Goal: Submit feedback/report problem

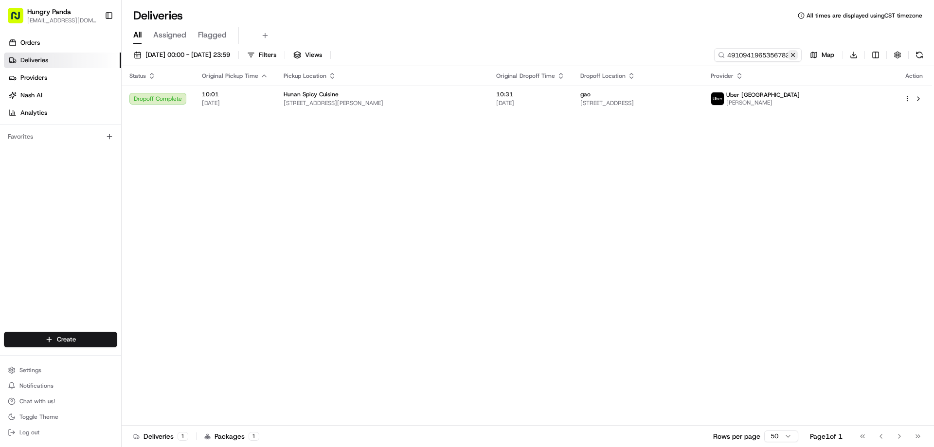
click at [792, 57] on button at bounding box center [793, 55] width 10 height 10
click at [792, 57] on input at bounding box center [743, 55] width 117 height 14
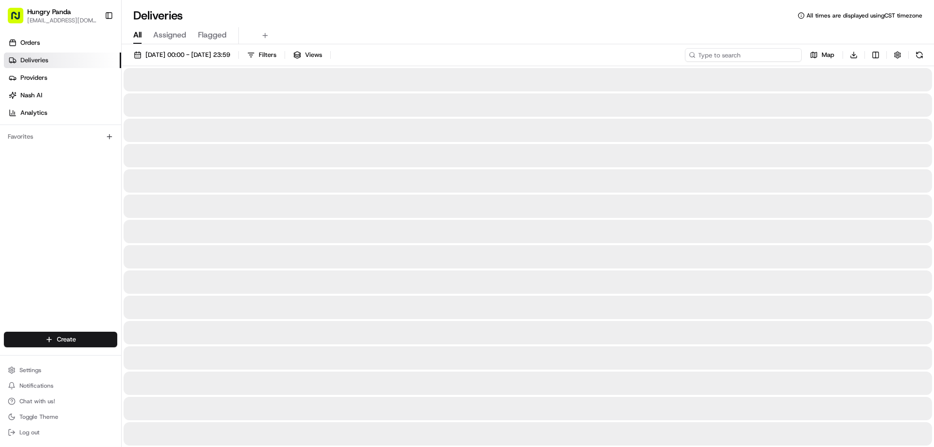
paste input "533794365575274451878"
type input "533794365575274451878"
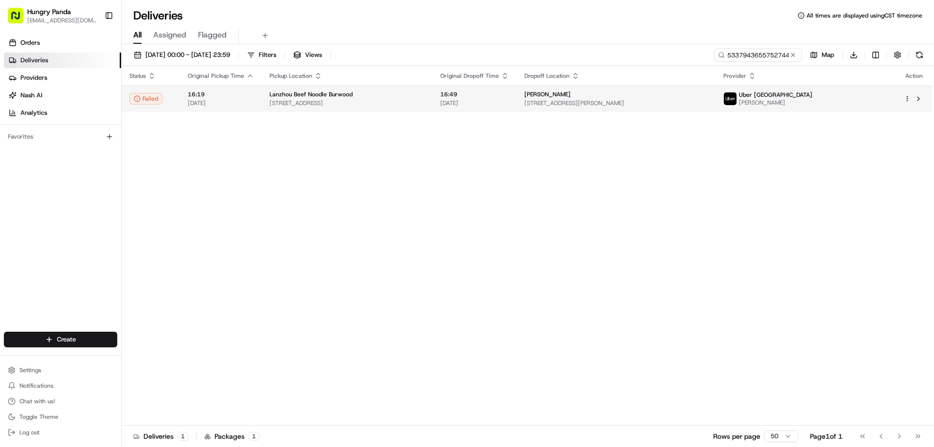
click at [425, 104] on span "[STREET_ADDRESS]" at bounding box center [346, 103] width 155 height 8
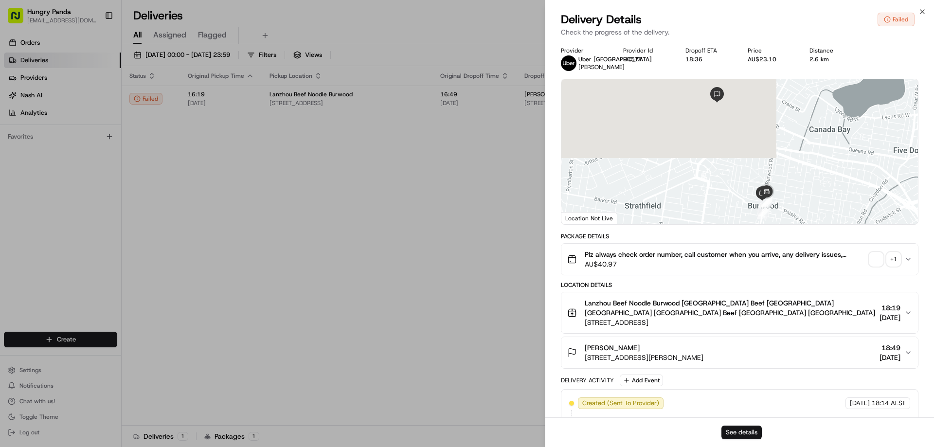
click at [742, 431] on button "See details" at bounding box center [741, 432] width 40 height 14
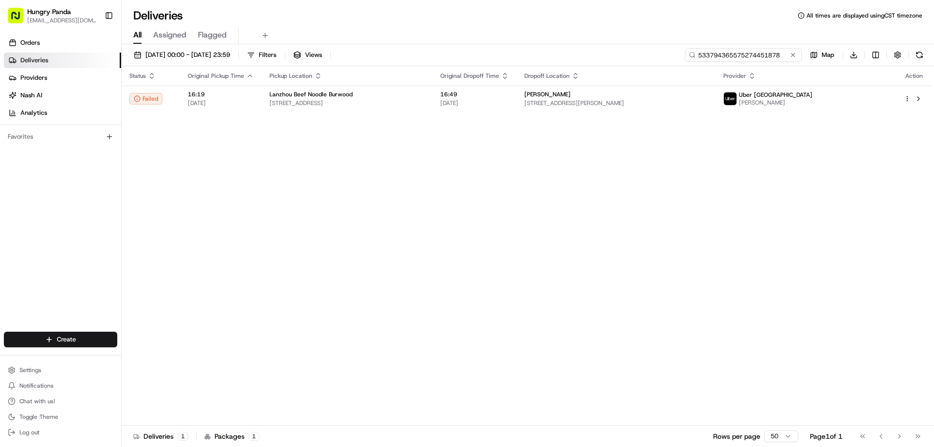
click at [786, 60] on input "533794365575274451878" at bounding box center [743, 55] width 117 height 14
click at [792, 57] on button at bounding box center [793, 55] width 10 height 10
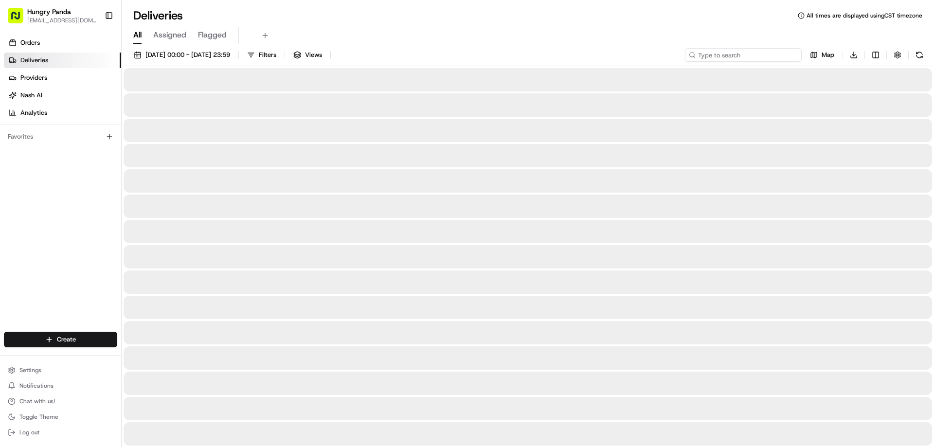
click at [789, 57] on input at bounding box center [743, 55] width 117 height 14
paste input "0237948155753742571289"
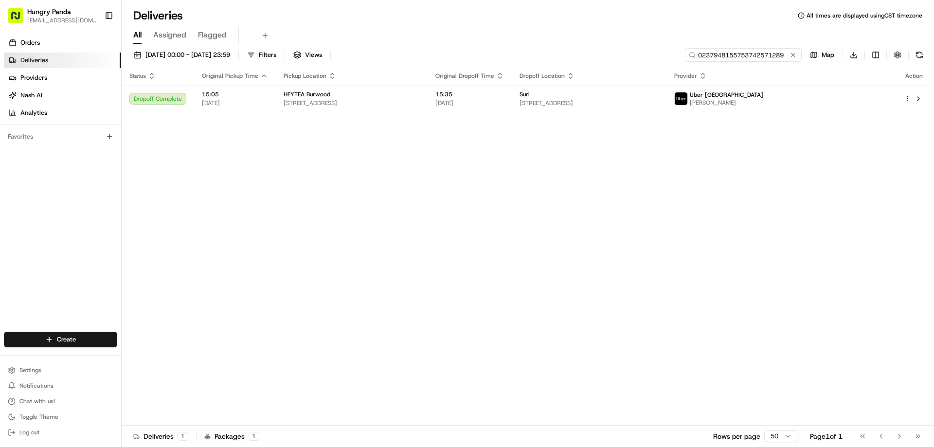
type input "0237948155753742571289"
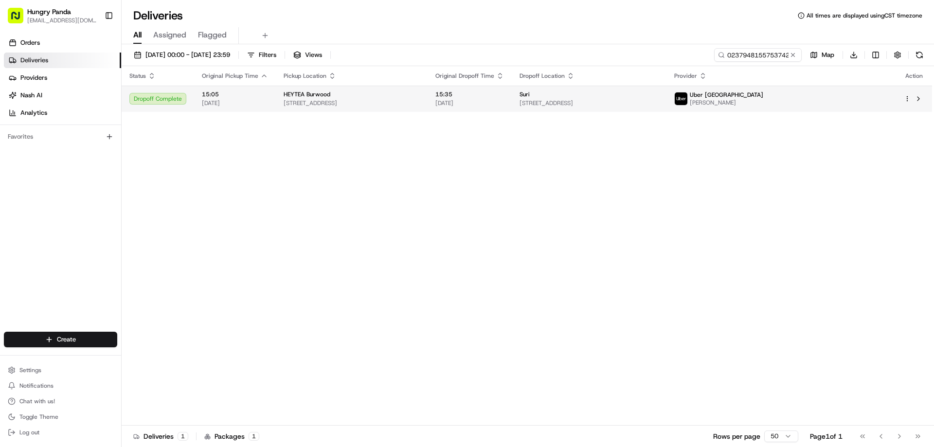
click at [504, 98] on span "15:35" at bounding box center [469, 94] width 69 height 8
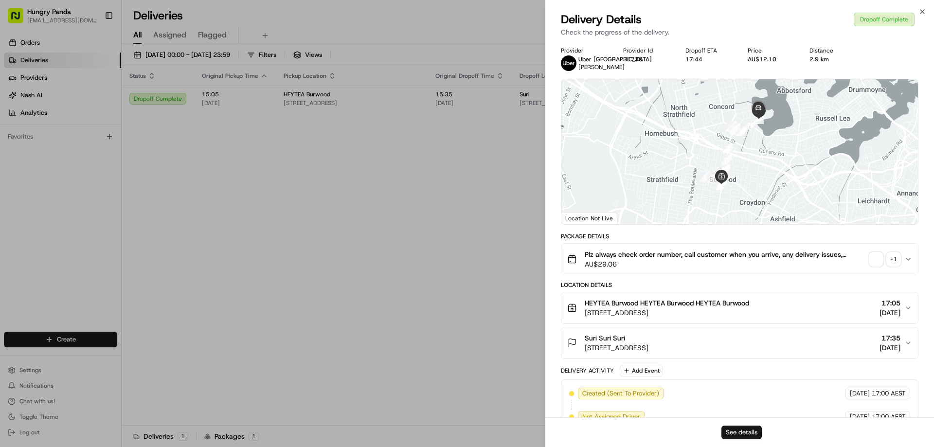
click at [737, 433] on button "See details" at bounding box center [741, 432] width 40 height 14
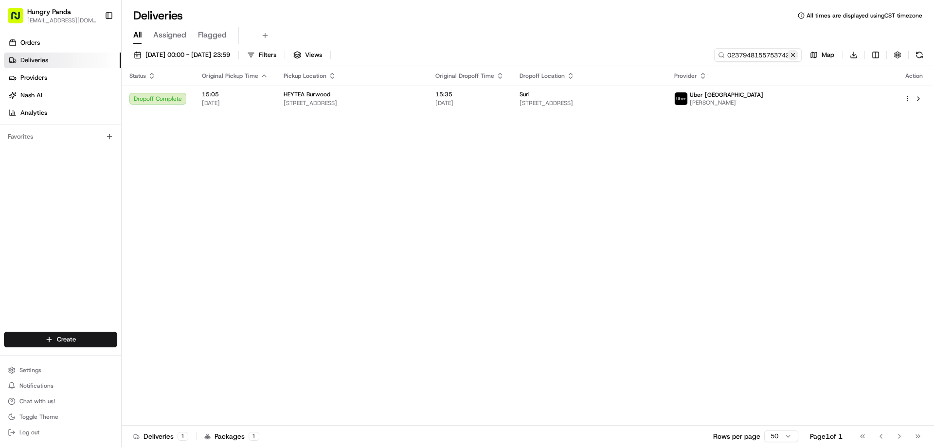
click at [791, 56] on button at bounding box center [793, 55] width 10 height 10
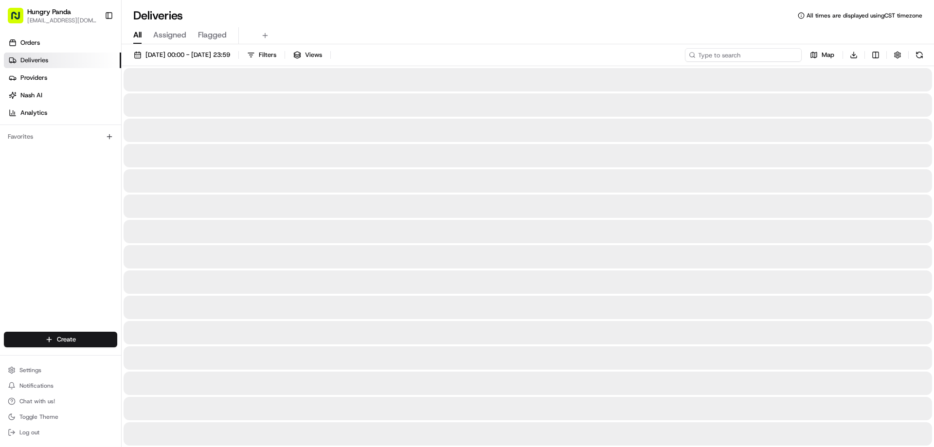
drag, startPoint x: 791, startPoint y: 56, endPoint x: 779, endPoint y: 56, distance: 12.2
click at [791, 56] on input at bounding box center [743, 55] width 117 height 14
paste input "463498711595672707257"
type input "463498711595672707257"
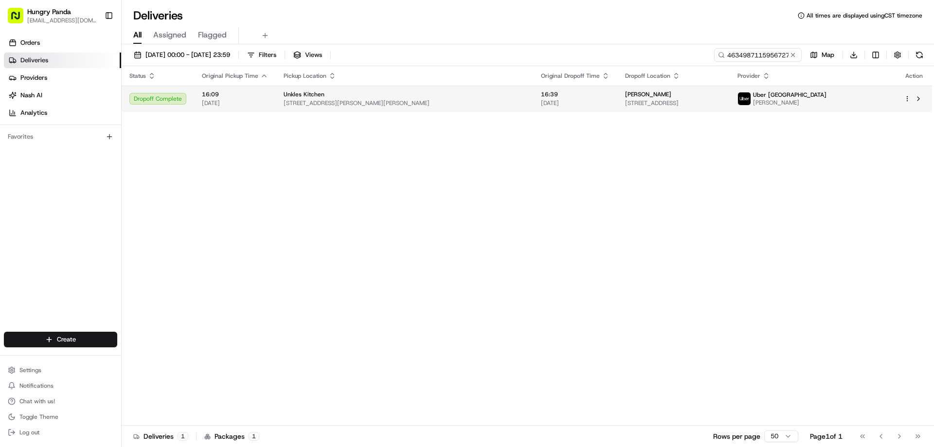
click at [662, 105] on span "[STREET_ADDRESS]" at bounding box center [673, 103] width 97 height 8
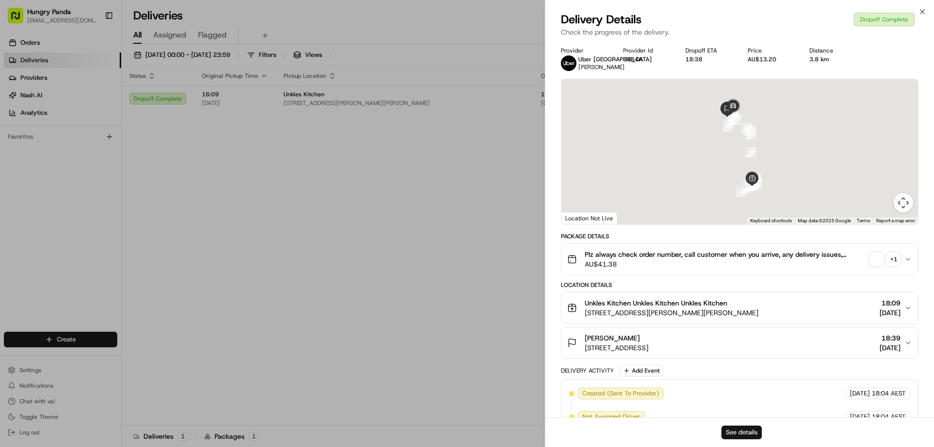
click at [741, 434] on button "See details" at bounding box center [741, 432] width 40 height 14
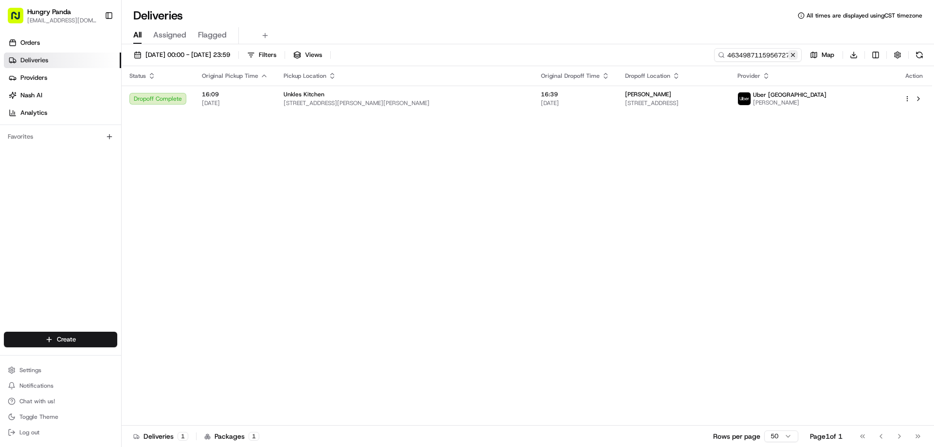
click at [793, 55] on button at bounding box center [793, 55] width 10 height 10
click at [793, 55] on input at bounding box center [743, 55] width 117 height 14
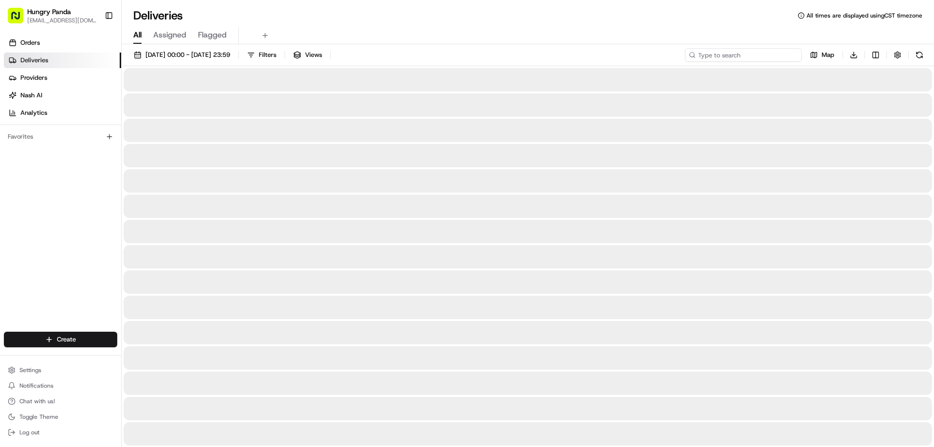
paste input "0339978515055762971429"
type input "0339978515055762971429"
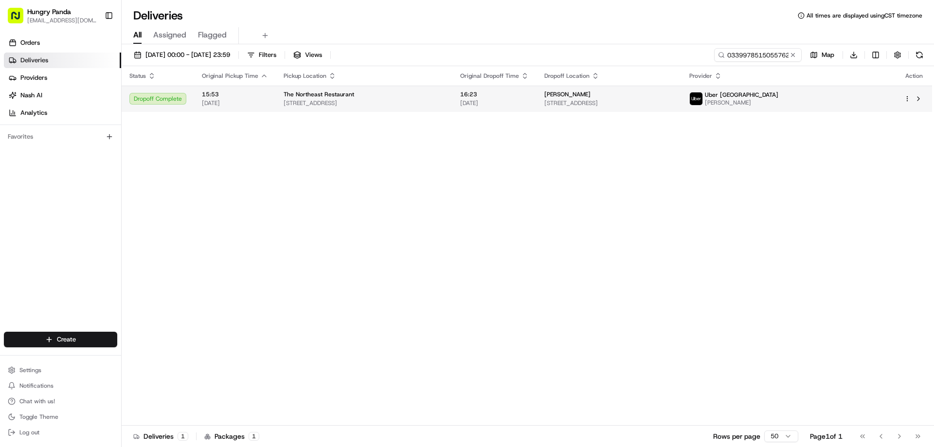
click at [673, 95] on div "Xue bai" at bounding box center [608, 94] width 129 height 8
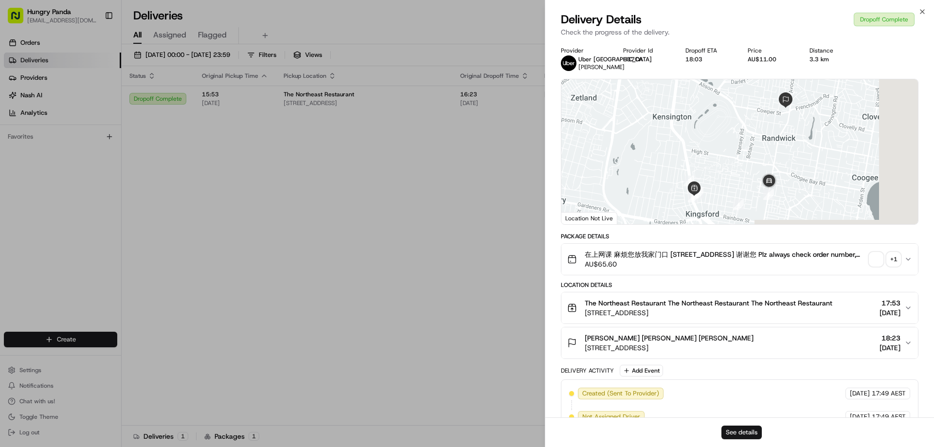
click at [742, 437] on button "See details" at bounding box center [741, 432] width 40 height 14
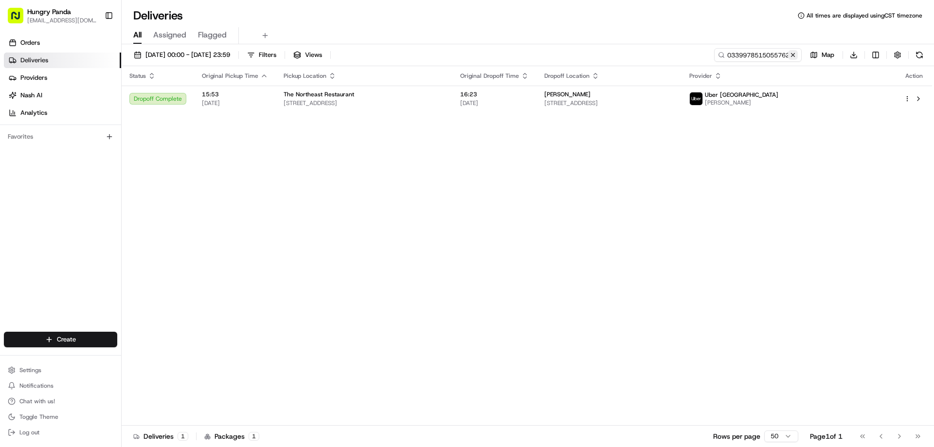
click at [793, 53] on button at bounding box center [793, 55] width 10 height 10
click at [793, 53] on input at bounding box center [743, 55] width 117 height 14
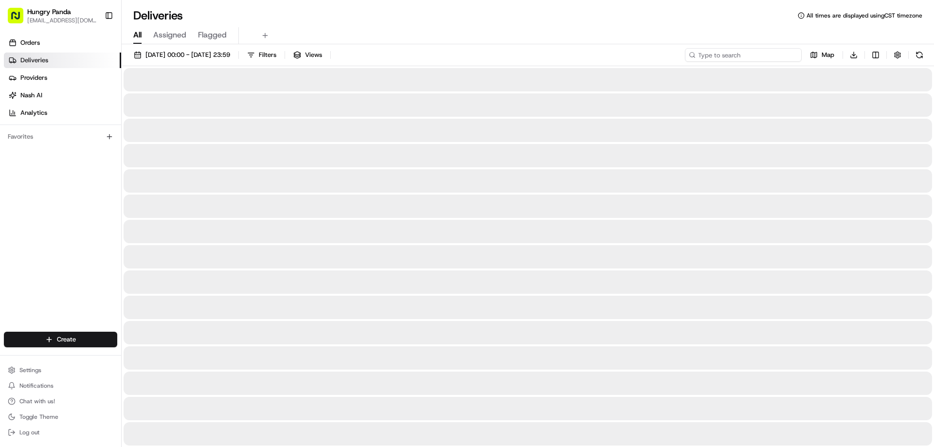
paste input "932099897505675035333"
type input "932099897505675035333"
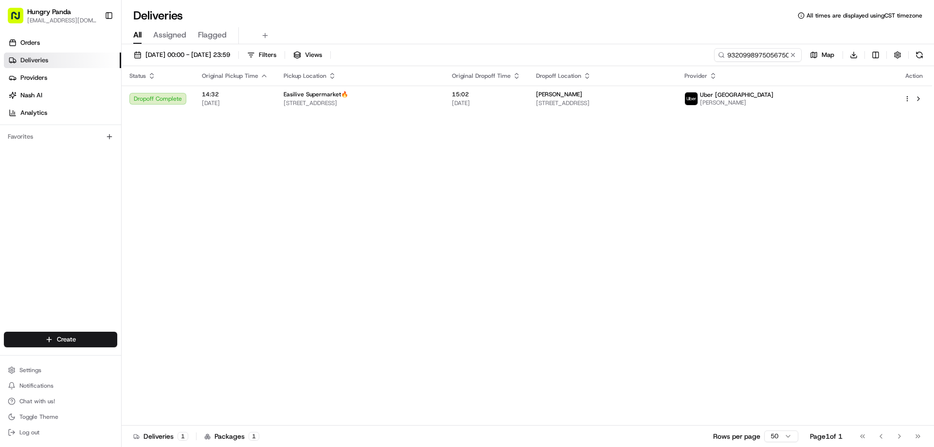
click at [767, 187] on div "Status Original Pickup Time Pickup Location Original Dropoff Time Dropoff Locat…" at bounding box center [527, 245] width 810 height 359
click at [607, 118] on div "Status Original Pickup Time Pickup Location Original Dropoff Time Dropoff Locat…" at bounding box center [527, 245] width 810 height 359
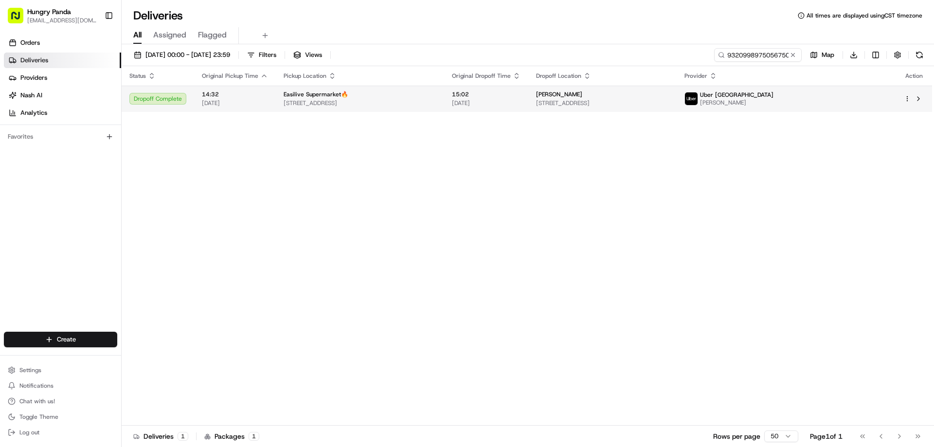
click at [602, 106] on span "[STREET_ADDRESS]" at bounding box center [602, 103] width 132 height 8
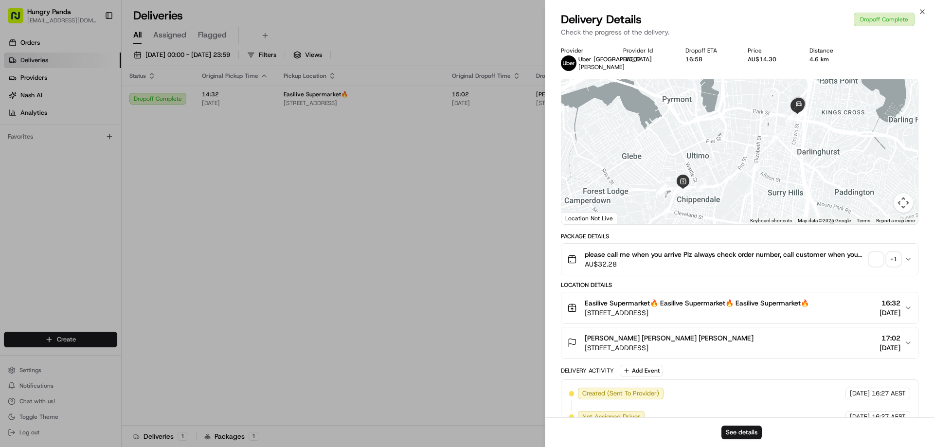
click at [738, 422] on div "See details" at bounding box center [739, 432] width 389 height 30
click at [753, 427] on button "See details" at bounding box center [741, 432] width 40 height 14
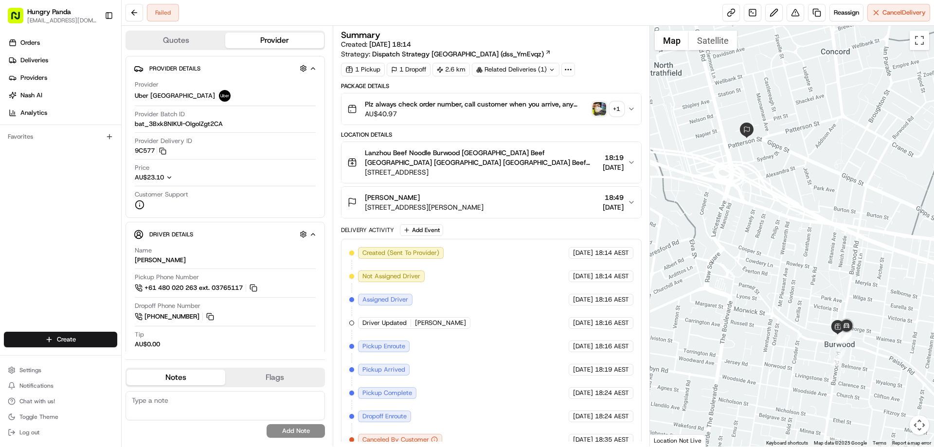
click at [602, 109] on img "button" at bounding box center [599, 109] width 14 height 14
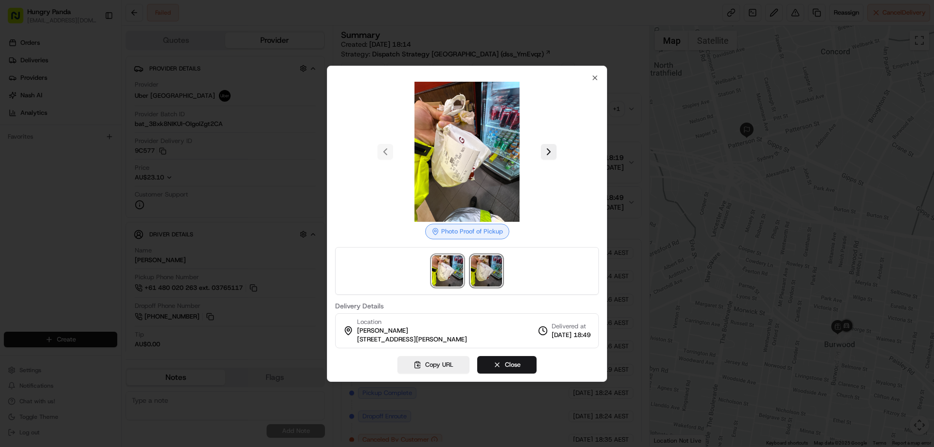
click at [488, 274] on img at bounding box center [486, 270] width 31 height 31
drag, startPoint x: 596, startPoint y: 74, endPoint x: 597, endPoint y: 80, distance: 5.4
click at [595, 75] on icon "button" at bounding box center [595, 78] width 8 height 8
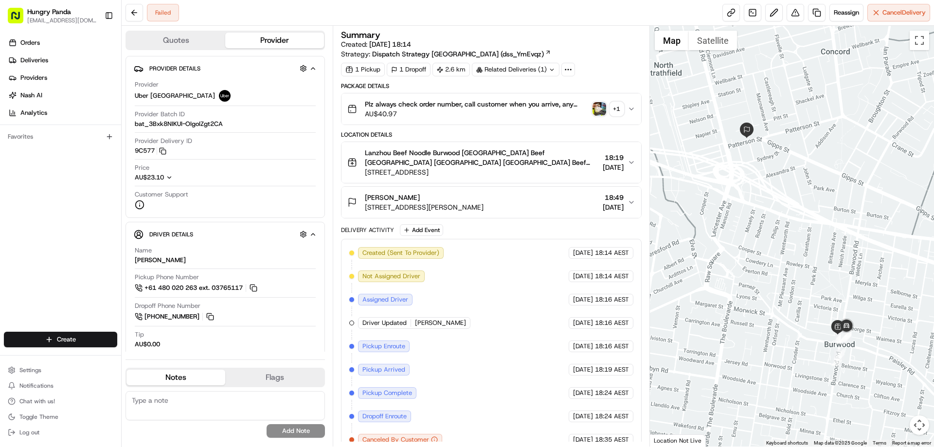
click at [631, 111] on icon "button" at bounding box center [631, 109] width 8 height 8
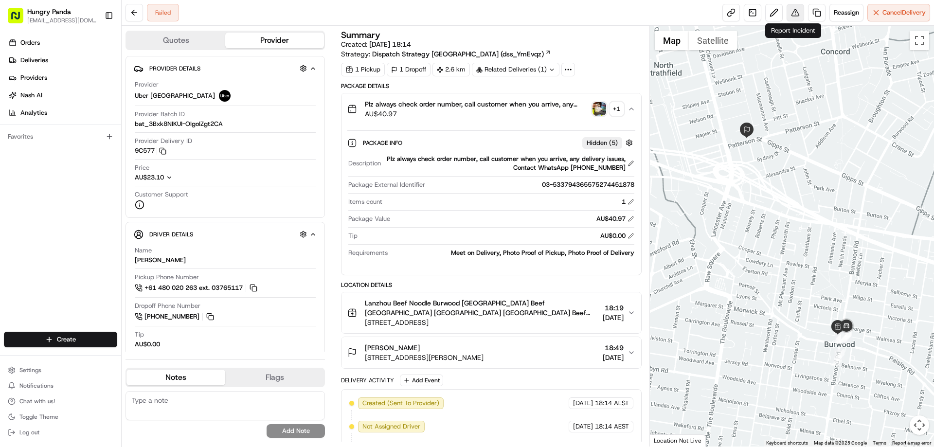
click at [795, 15] on button at bounding box center [795, 13] width 18 height 18
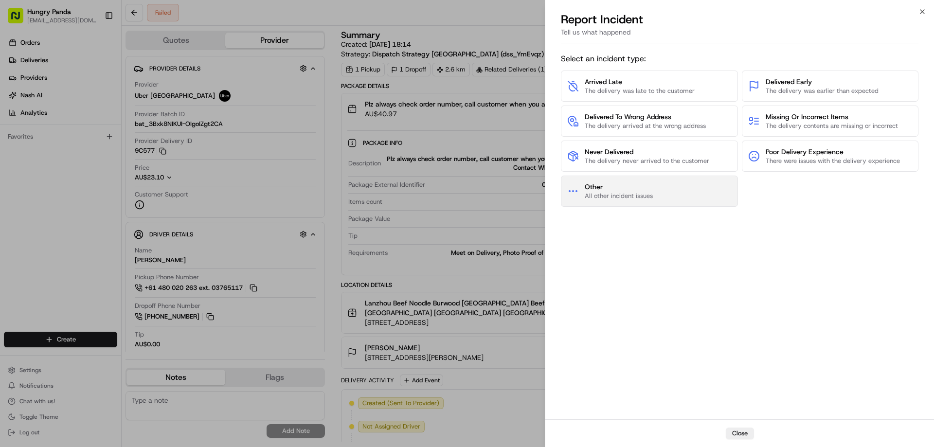
click at [599, 198] on span "All other incident issues" at bounding box center [619, 196] width 68 height 9
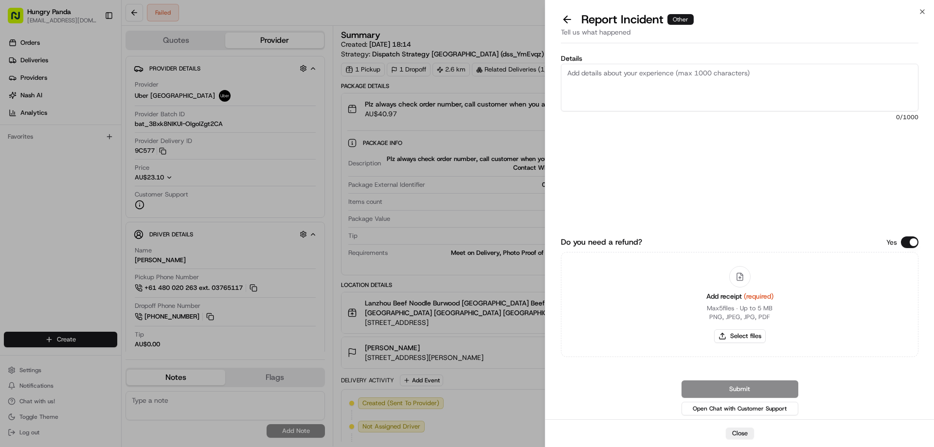
click at [729, 328] on div "Add receipt (required) Max 5 files ∙ Up to 5 MB PNG, JPEG, JPG, PDF Select files" at bounding box center [739, 304] width 83 height 89
click at [723, 332] on button "Select files" at bounding box center [740, 336] width 52 height 14
type input "C:\fakepath\screenshot_2025-08-23_19-09-34.png"
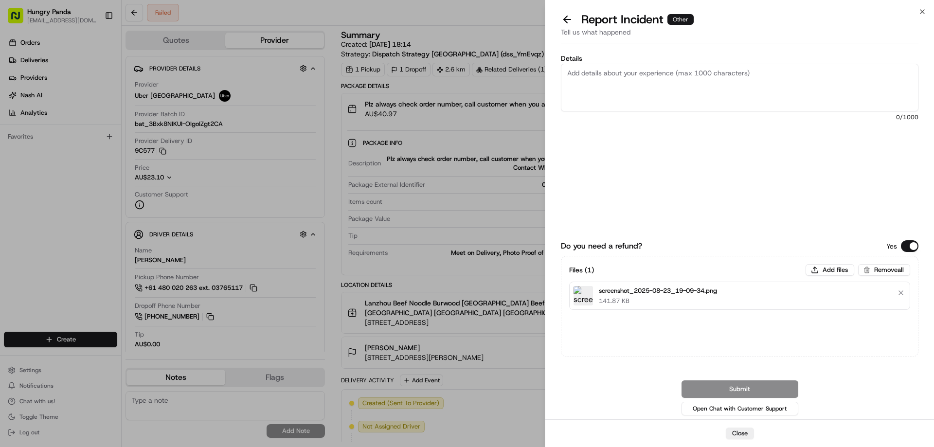
click at [620, 79] on textarea "Details" at bounding box center [739, 88] width 357 height 48
paste textarea "The customer reported that he did not receive the meal. The order log showed th…"
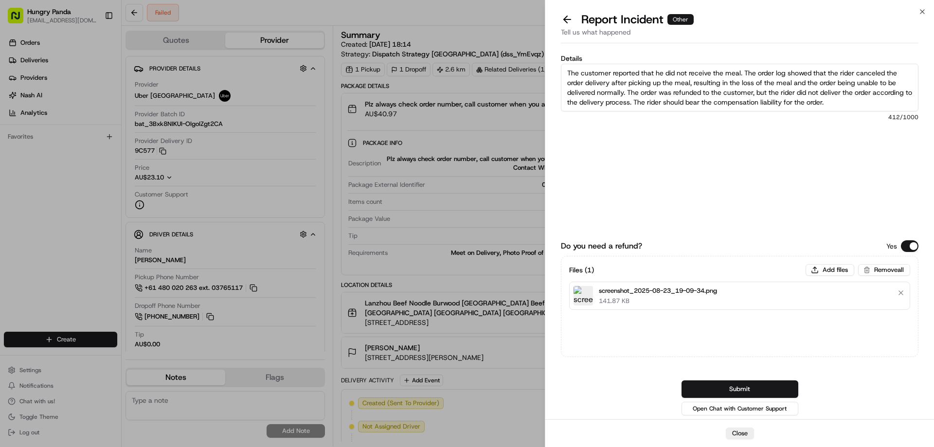
type textarea "The customer reported that he did not receive the meal. The order log showed th…"
click at [729, 389] on button "Submit" at bounding box center [739, 389] width 117 height 18
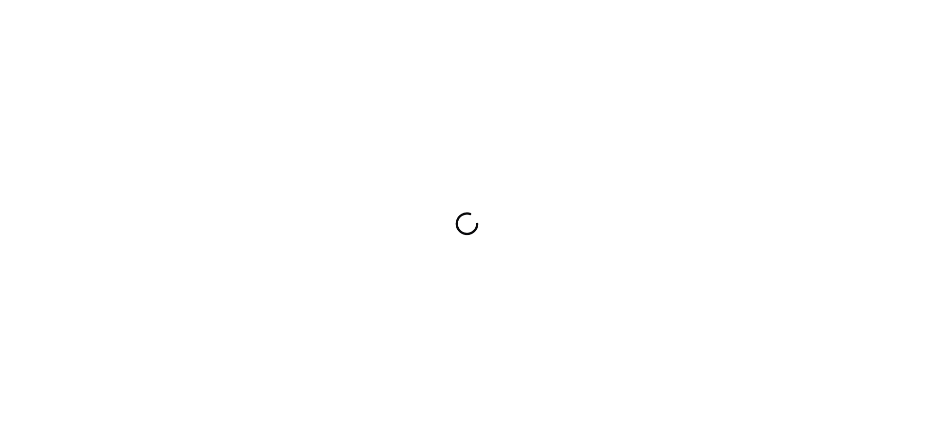
click at [671, 260] on div at bounding box center [467, 223] width 934 height 447
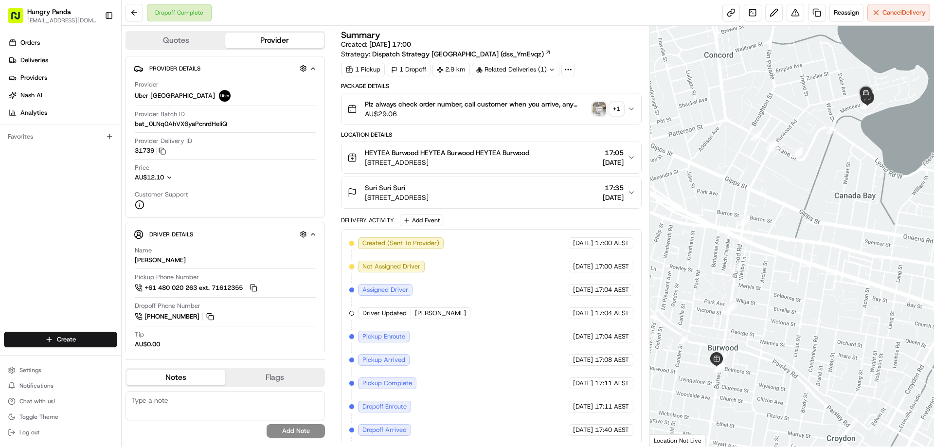
click at [597, 105] on img "button" at bounding box center [599, 109] width 14 height 14
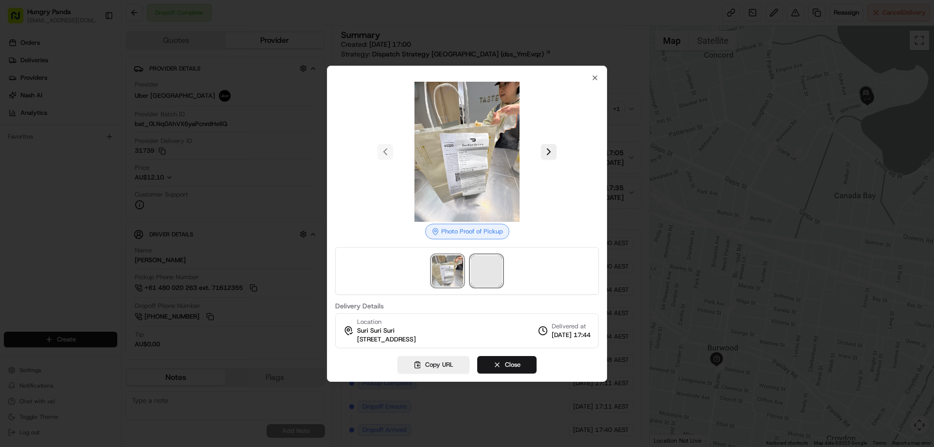
click at [478, 277] on span at bounding box center [486, 270] width 31 height 31
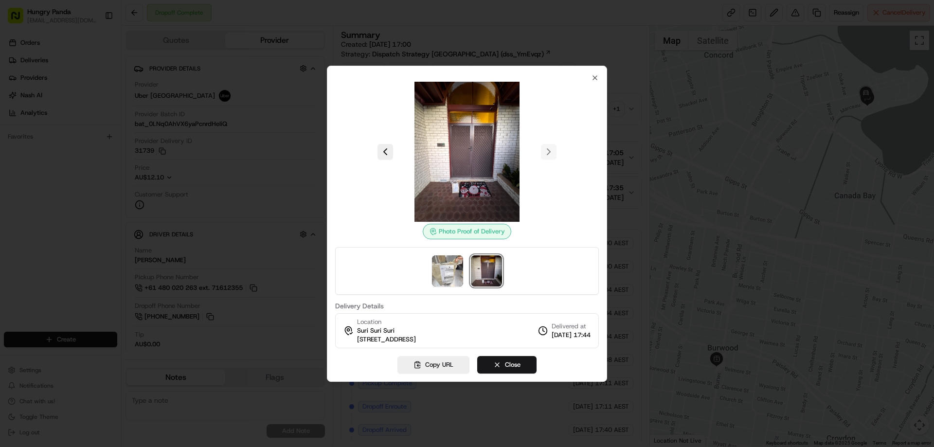
click at [635, 184] on div at bounding box center [467, 223] width 934 height 447
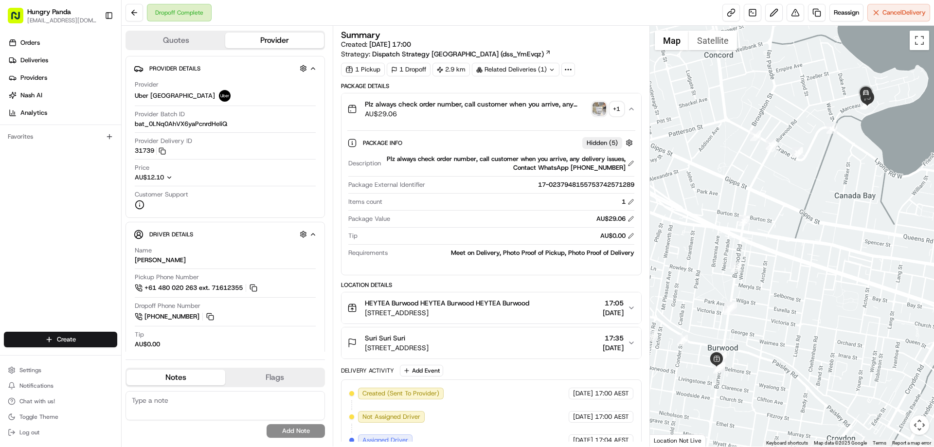
click at [592, 106] on img "button" at bounding box center [599, 109] width 14 height 14
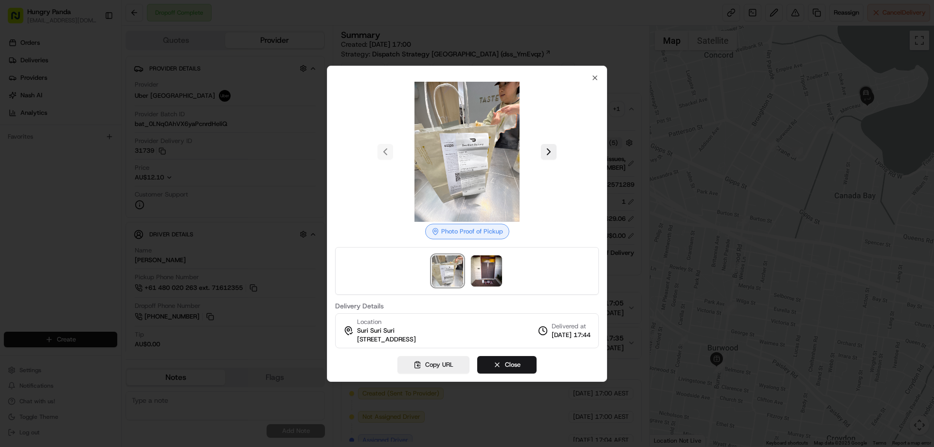
click at [675, 195] on div at bounding box center [467, 223] width 934 height 447
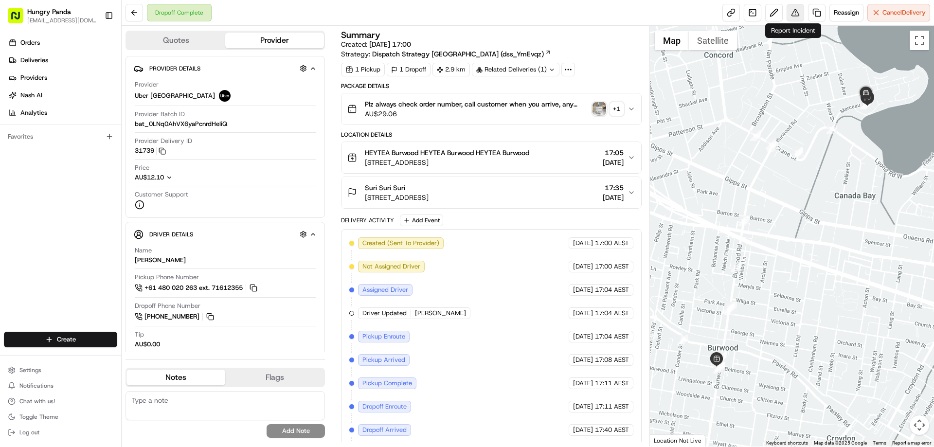
click at [793, 15] on button at bounding box center [795, 13] width 18 height 18
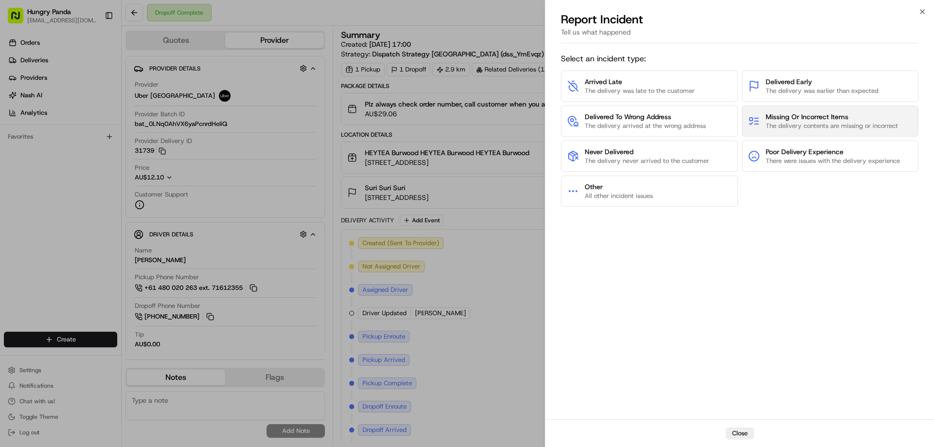
click at [798, 127] on span "The delivery contents are missing or incorrect" at bounding box center [831, 126] width 132 height 9
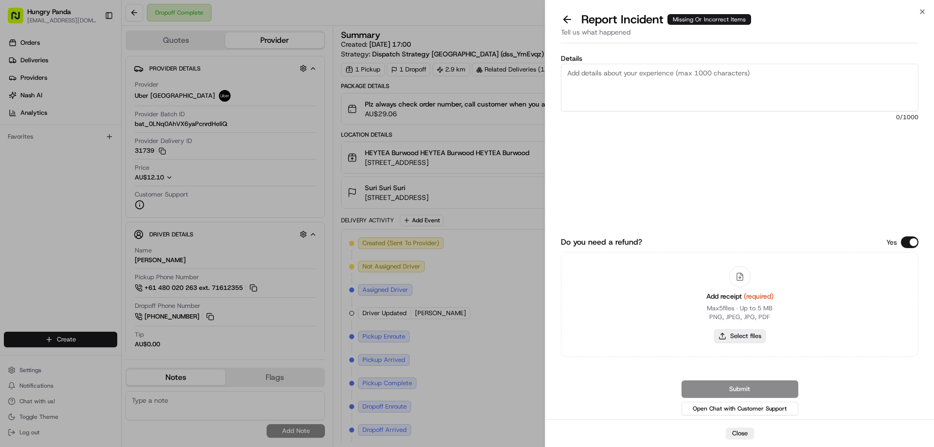
click at [737, 336] on button "Select files" at bounding box center [740, 336] width 52 height 14
type input "C:\fakepath\lQLPJwPi1b4_QdXNA43NAuOwsaa-in07fhYIhyyhOAzMAA_739_909.png"
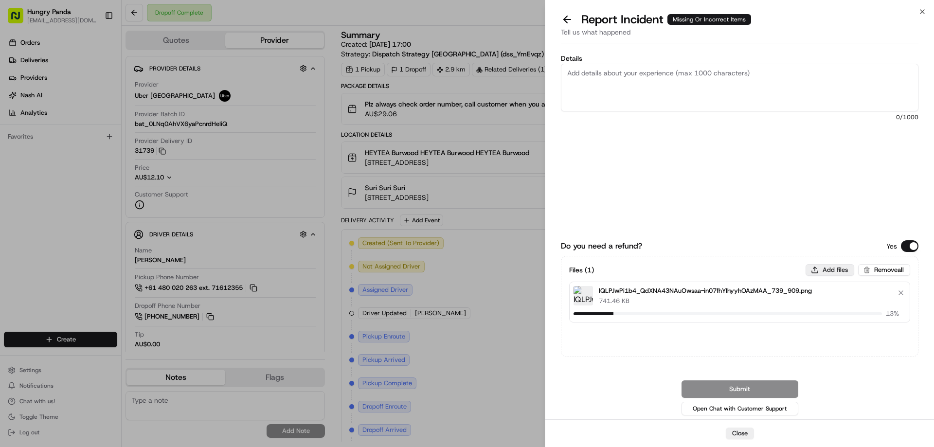
click at [837, 267] on button "Add files" at bounding box center [829, 270] width 49 height 12
type input "C:\fakepath\screenshot_2025-08-23_19-20-55.png"
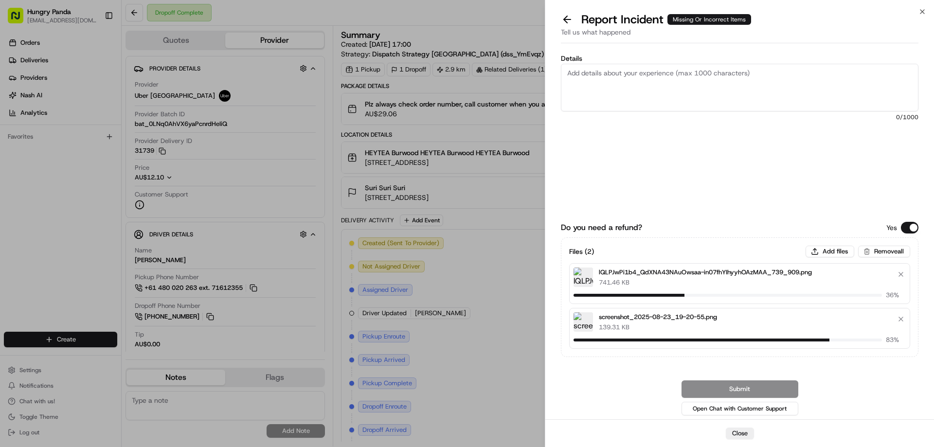
drag, startPoint x: 605, startPoint y: 88, endPoint x: 685, endPoint y: 24, distance: 101.4
click at [605, 88] on textarea "Details" at bounding box center [739, 88] width 357 height 48
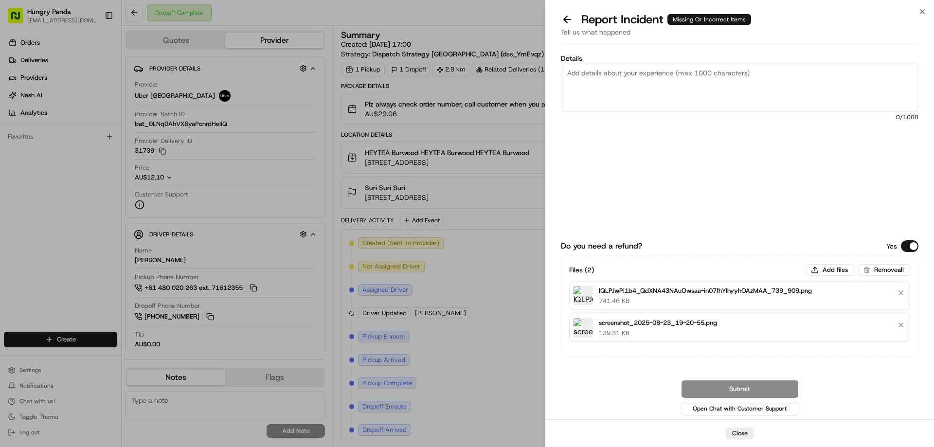
click at [644, 67] on textarea "Details" at bounding box center [739, 88] width 357 height 48
paste textarea "The rider picked up the wrong meal. The photo taken by the rider showed that th…"
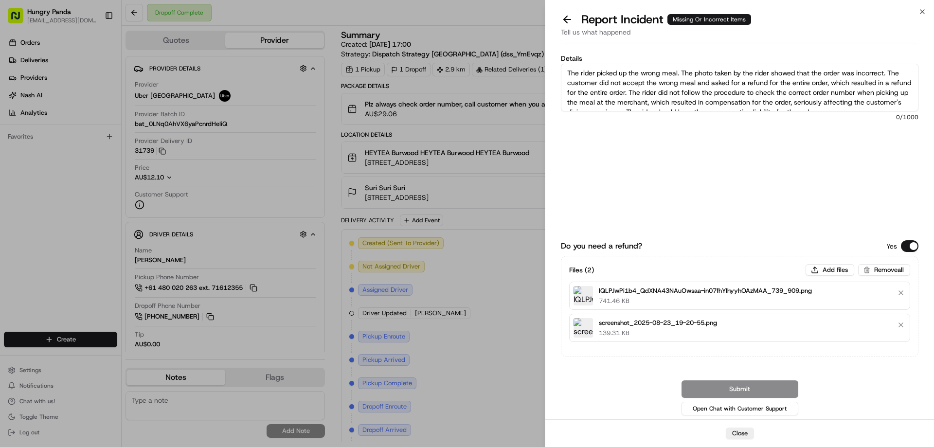
scroll to position [5, 0]
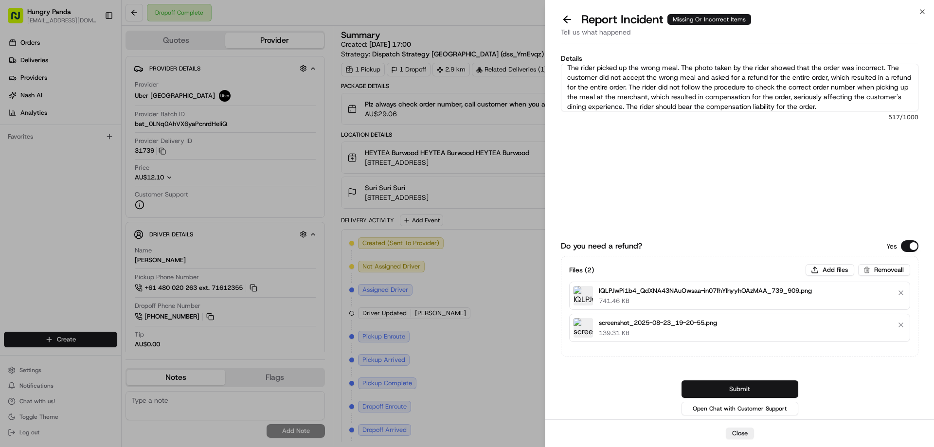
type textarea "The rider picked up the wrong meal. The photo taken by the rider showed that th…"
click at [741, 386] on button "Submit" at bounding box center [739, 389] width 117 height 18
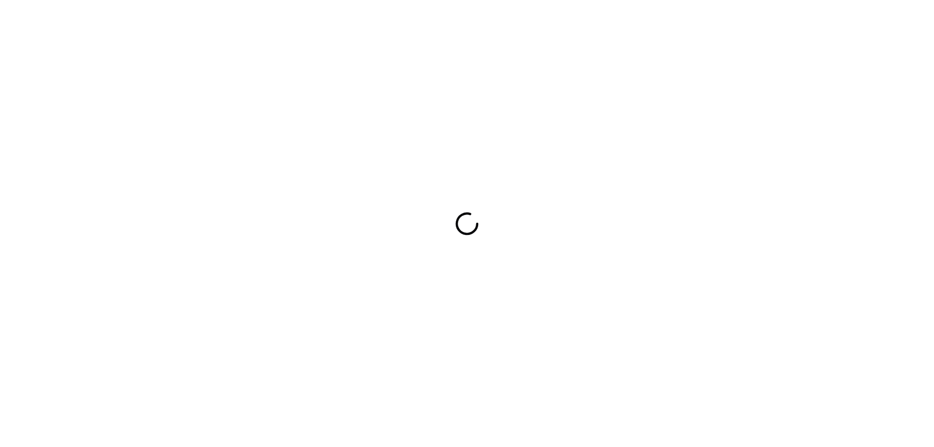
click at [562, 265] on div at bounding box center [467, 223] width 934 height 447
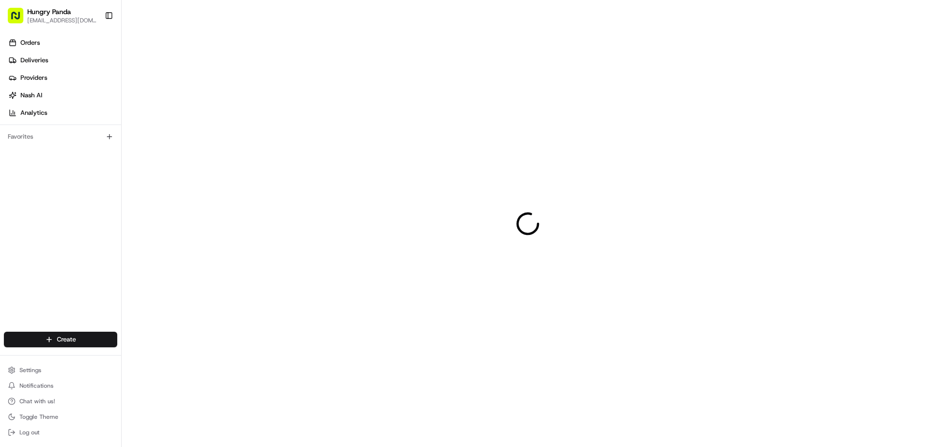
click at [562, 265] on div at bounding box center [528, 223] width 812 height 447
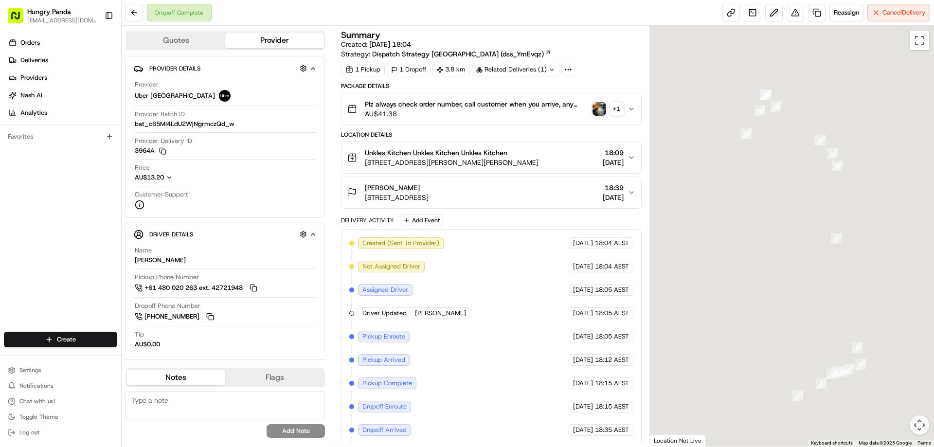
click at [599, 106] on img "button" at bounding box center [599, 109] width 14 height 14
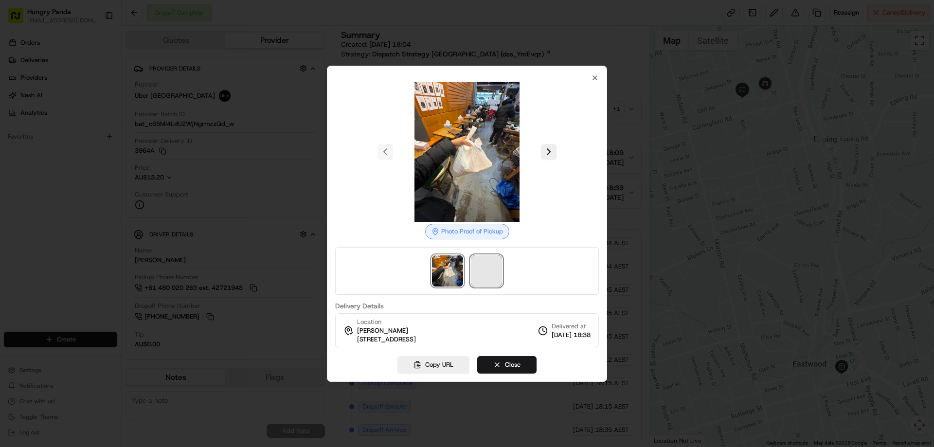
click at [488, 273] on span at bounding box center [486, 270] width 31 height 31
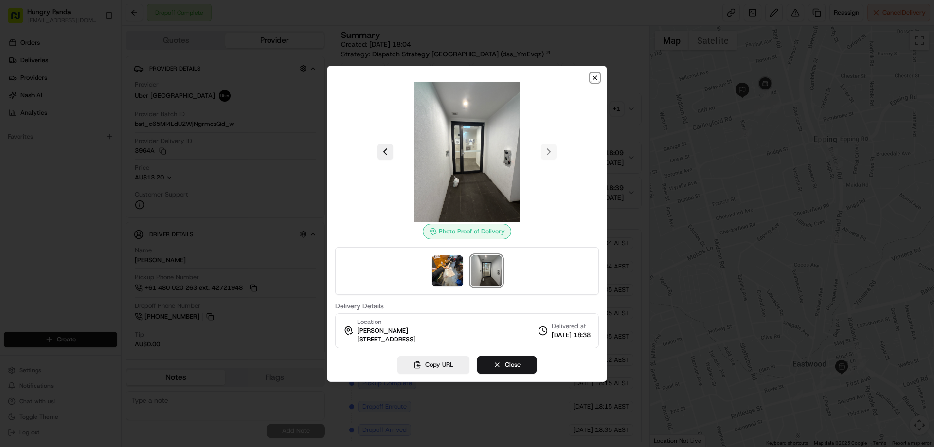
click at [598, 79] on icon "button" at bounding box center [595, 78] width 8 height 8
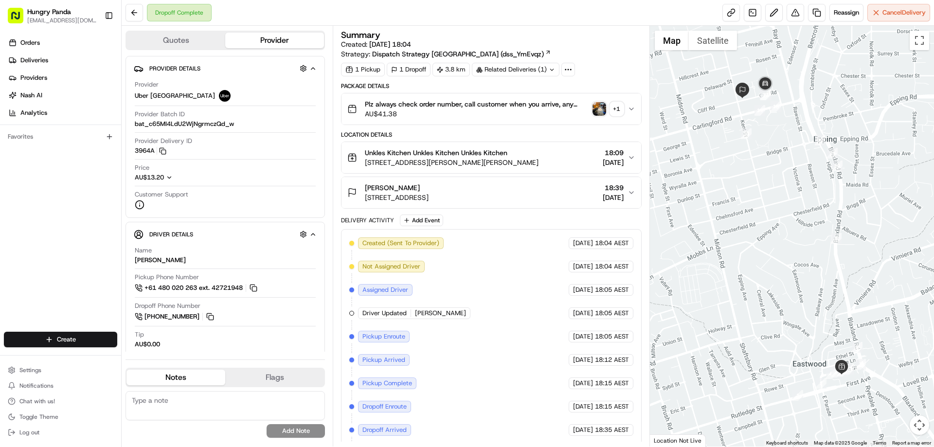
click at [629, 111] on icon "button" at bounding box center [631, 109] width 8 height 8
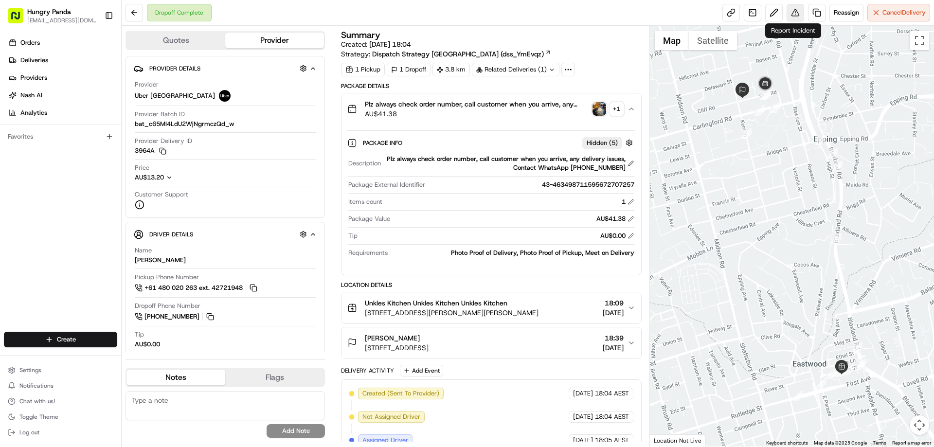
click at [793, 20] on button at bounding box center [795, 13] width 18 height 18
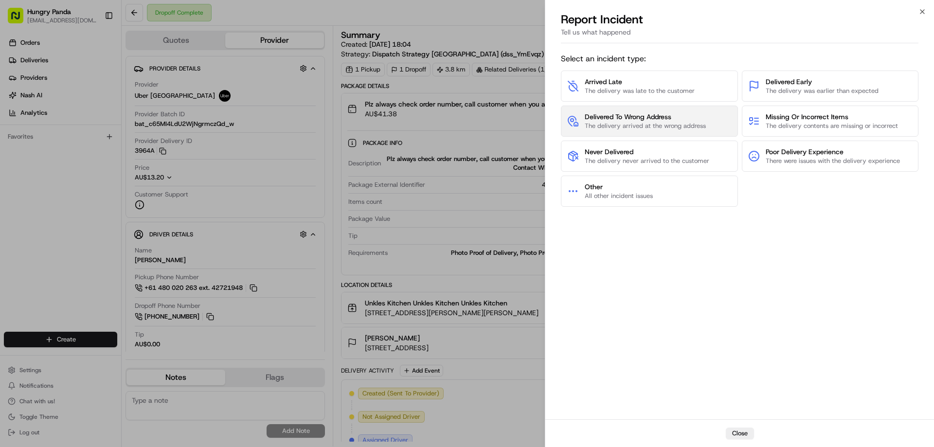
click at [633, 115] on span "Delivered To Wrong Address" at bounding box center [645, 117] width 121 height 10
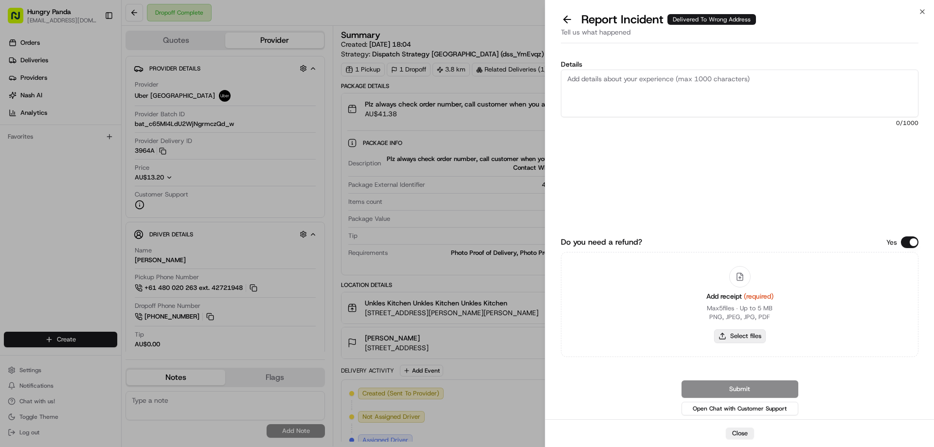
click at [734, 334] on button "Select files" at bounding box center [740, 336] width 52 height 14
type input "C:\fakepath\screenshot_2025-08-23_19-26-09.png"
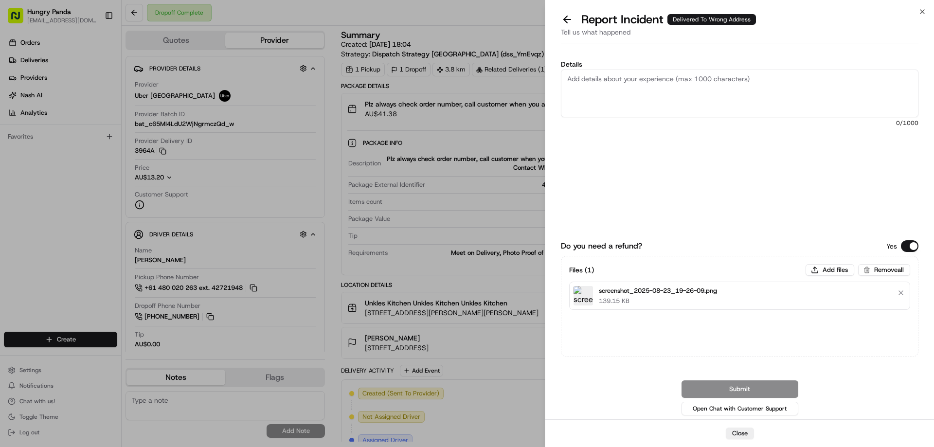
click at [662, 96] on textarea "Details" at bounding box center [739, 94] width 357 height 48
paste textarea "The customer reported that he did not receive the food. The photo taken by the …"
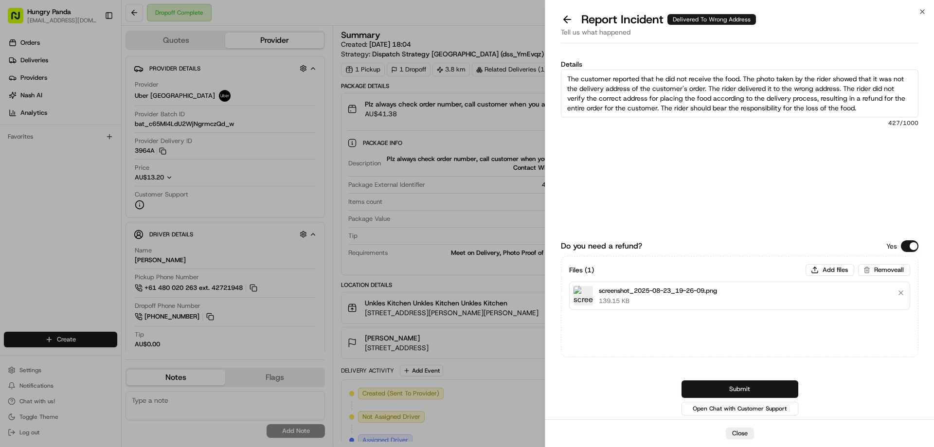
type textarea "The customer reported that he did not receive the food. The photo taken by the …"
drag, startPoint x: 755, startPoint y: 387, endPoint x: 750, endPoint y: 359, distance: 28.6
click at [755, 388] on button "Submit" at bounding box center [739, 389] width 117 height 18
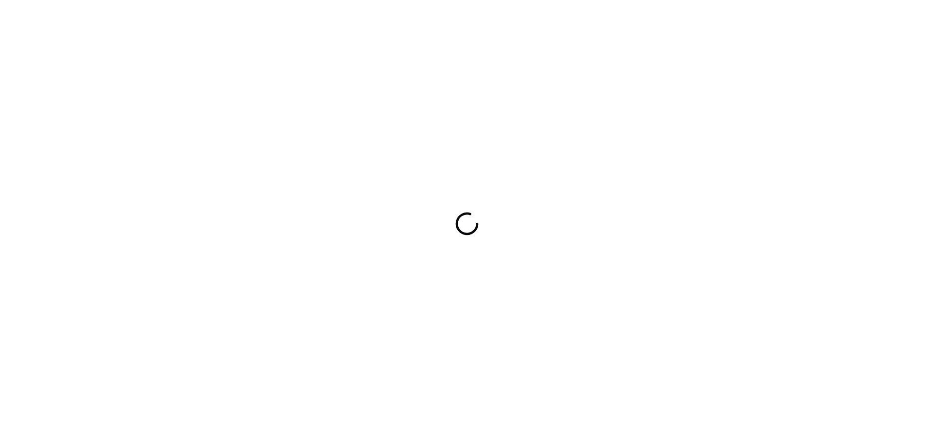
click at [607, 327] on div at bounding box center [467, 223] width 934 height 447
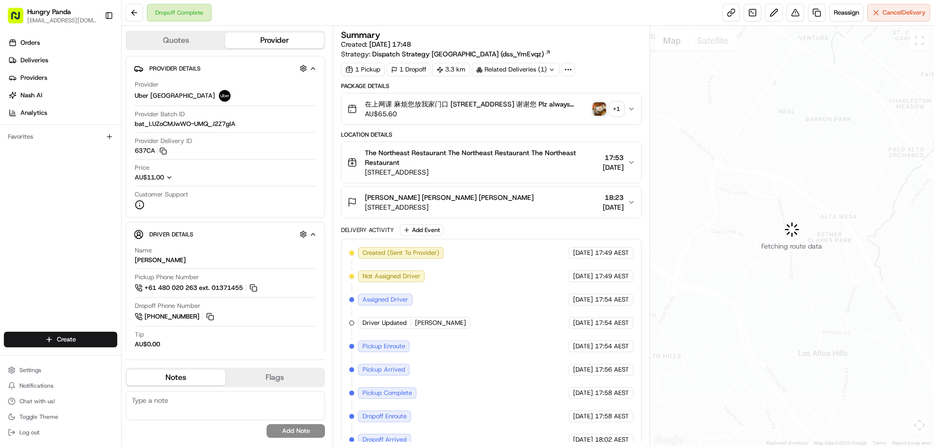
click at [598, 113] on img "button" at bounding box center [599, 109] width 14 height 14
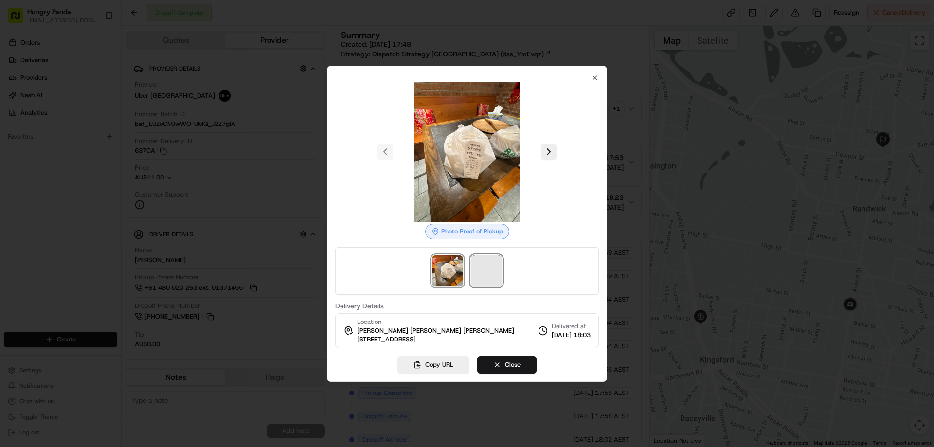
click at [493, 266] on span at bounding box center [486, 270] width 31 height 31
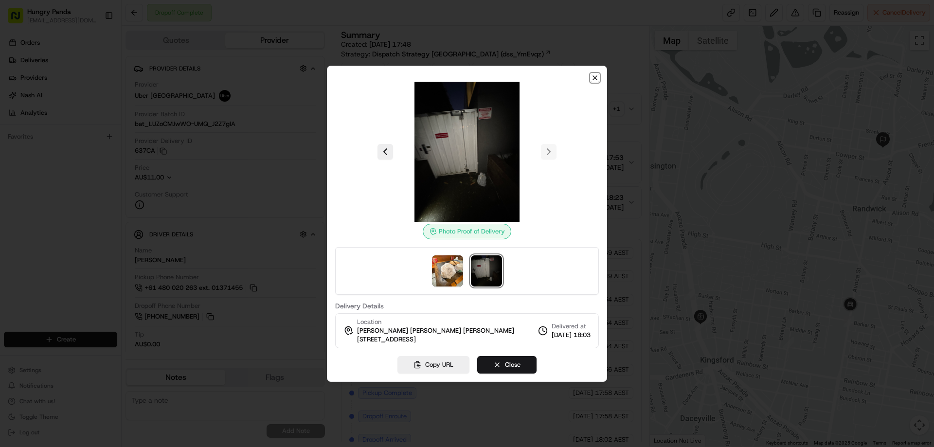
click at [595, 76] on icon "button" at bounding box center [595, 78] width 8 height 8
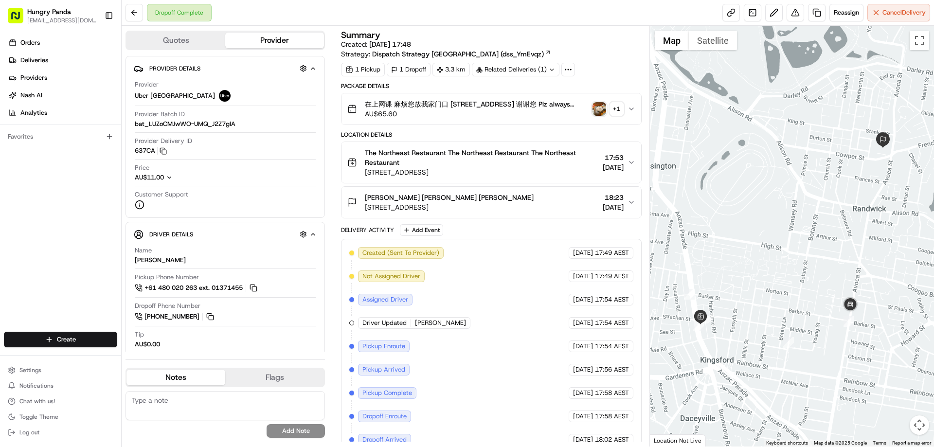
click at [631, 106] on icon "button" at bounding box center [631, 109] width 8 height 8
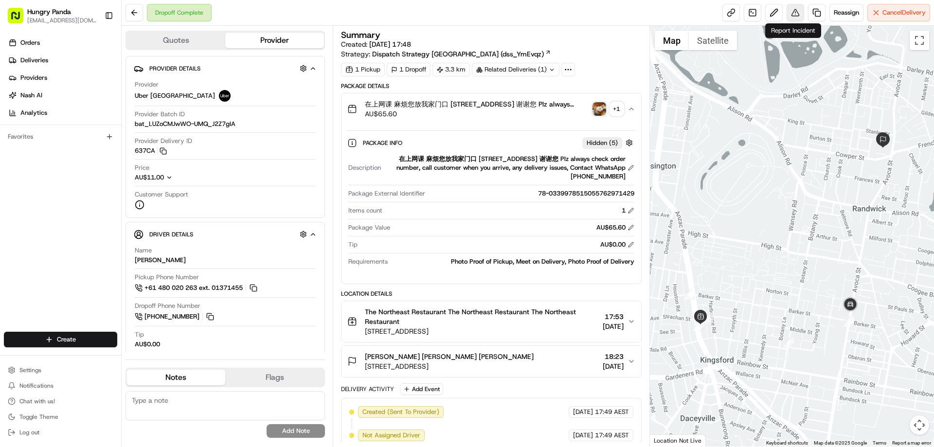
click at [799, 12] on button at bounding box center [795, 13] width 18 height 18
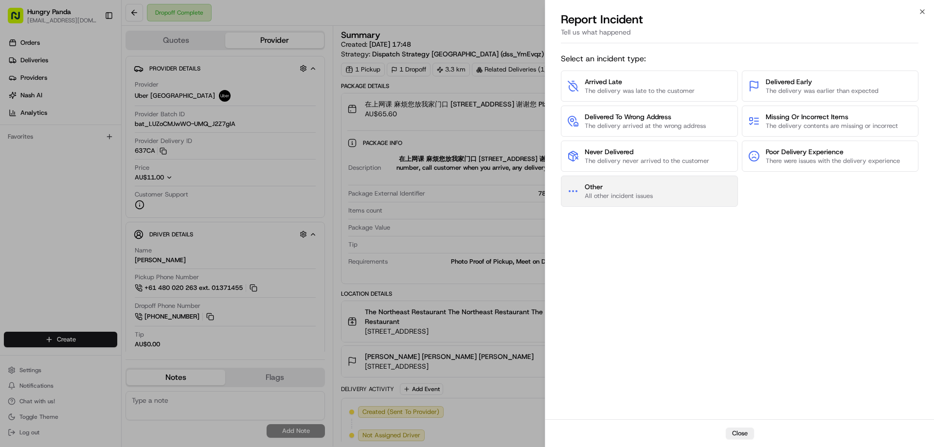
click at [652, 190] on span "Other" at bounding box center [619, 187] width 68 height 10
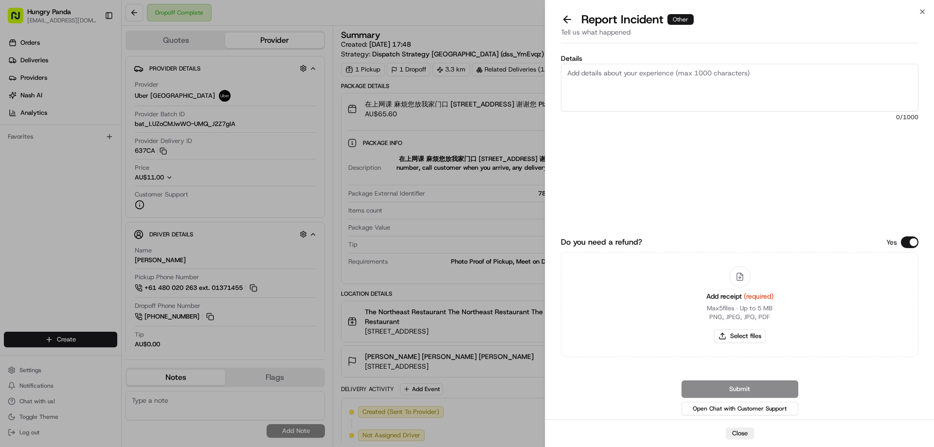
click at [570, 18] on button at bounding box center [567, 20] width 20 height 14
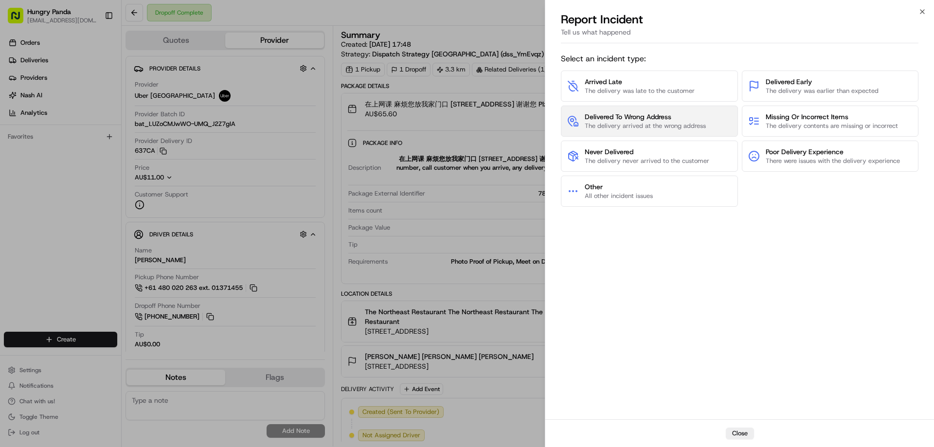
click at [615, 116] on span "Delivered To Wrong Address" at bounding box center [645, 117] width 121 height 10
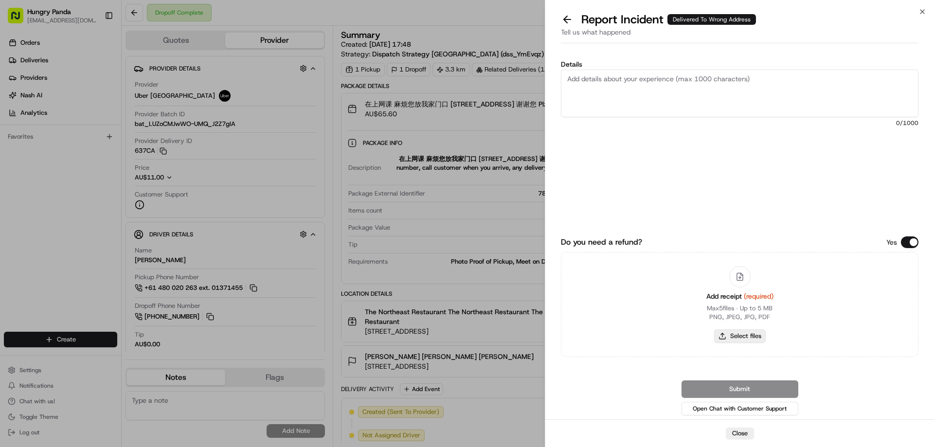
click at [748, 334] on button "Select files" at bounding box center [740, 336] width 52 height 14
type input "C:\fakepath\screenshot_2025-08-23_19-52-22.png"
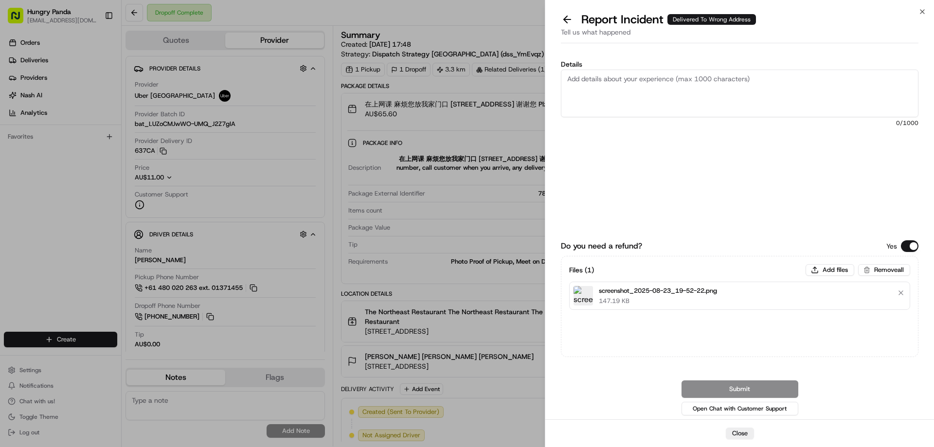
click at [669, 94] on textarea "Details" at bounding box center [739, 94] width 357 height 48
paste textarea "The customer reported that he did not receive the food. The photo taken by the …"
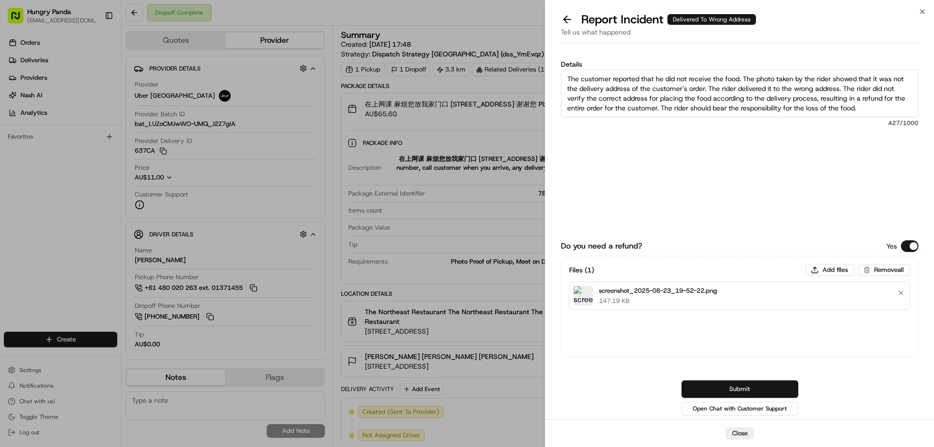
type textarea "The customer reported that he did not receive the food. The photo taken by the …"
click at [711, 385] on button "Submit" at bounding box center [739, 389] width 117 height 18
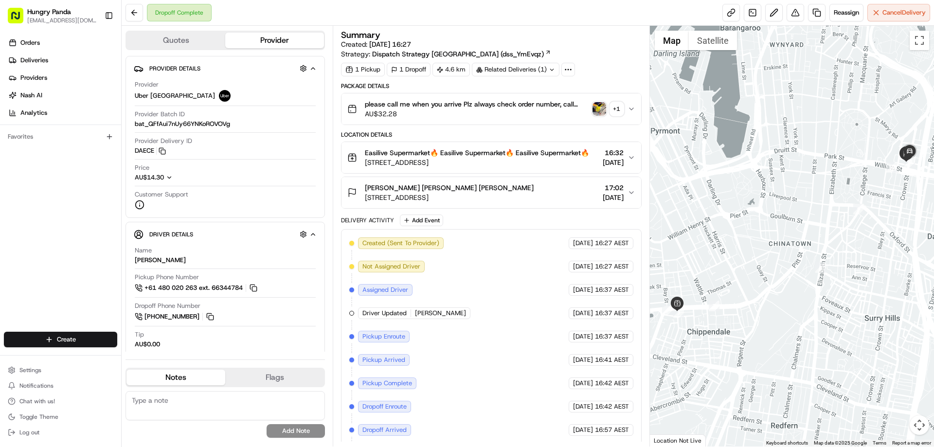
click at [599, 108] on img "button" at bounding box center [599, 109] width 14 height 14
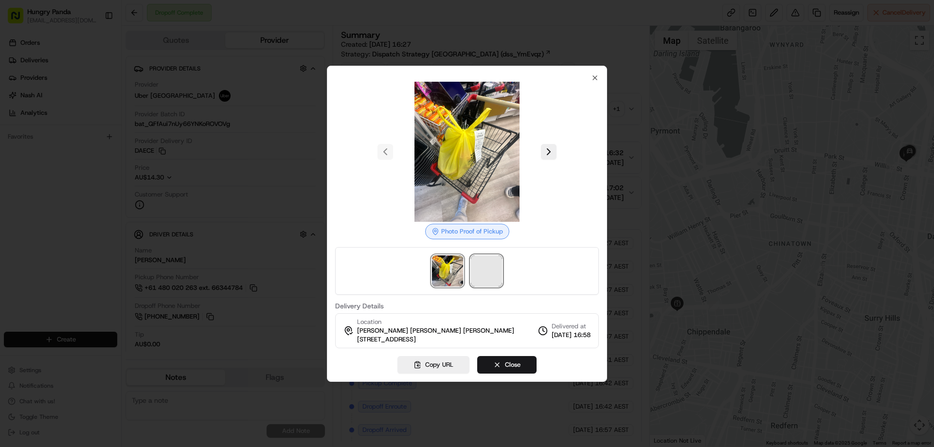
click at [483, 270] on span at bounding box center [486, 270] width 31 height 31
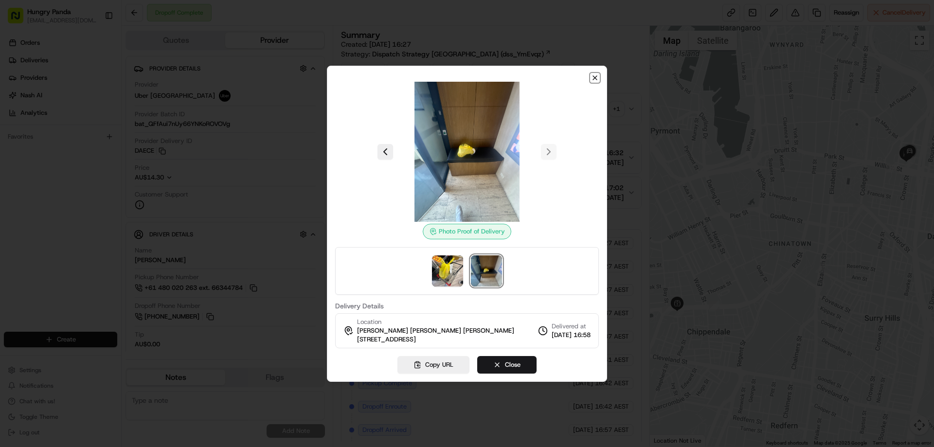
click at [594, 79] on icon "button" at bounding box center [595, 78] width 8 height 8
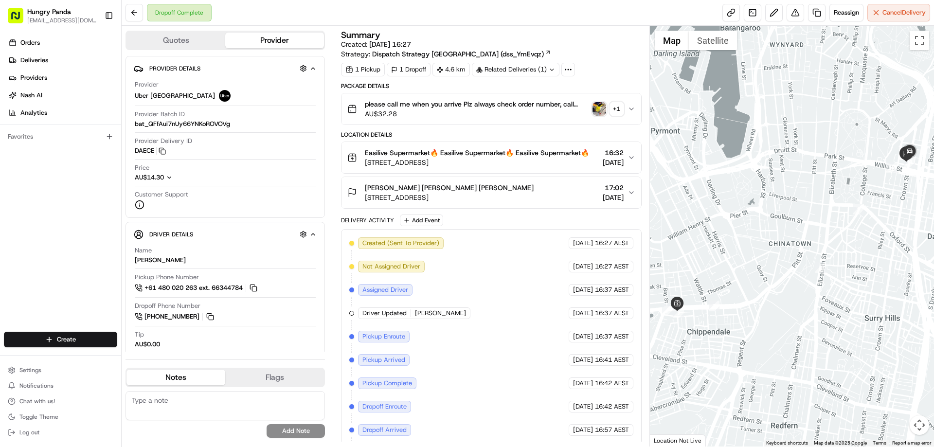
drag, startPoint x: 630, startPoint y: 108, endPoint x: 606, endPoint y: 114, distance: 23.9
click at [631, 108] on icon "button" at bounding box center [631, 109] width 8 height 8
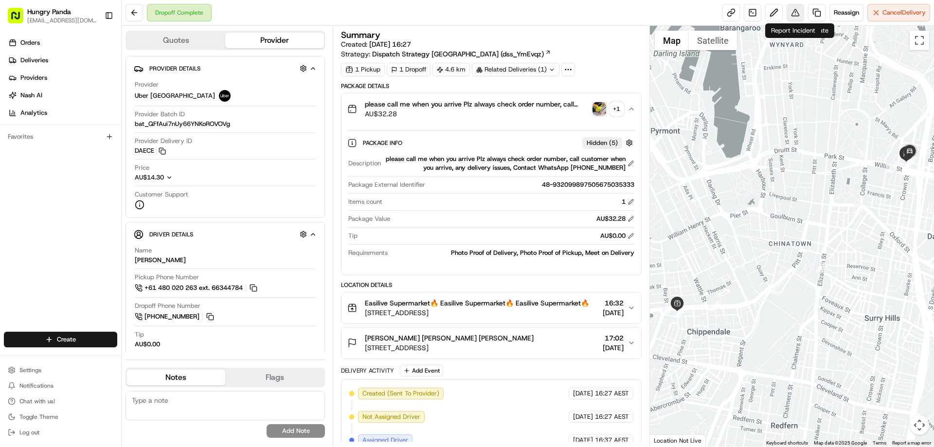
click at [794, 14] on button at bounding box center [795, 13] width 18 height 18
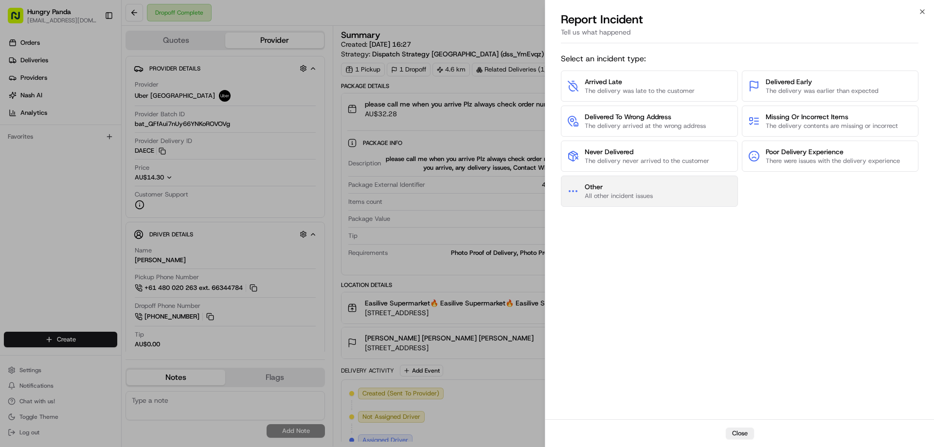
click at [650, 177] on button "Other All other incident issues" at bounding box center [649, 191] width 177 height 31
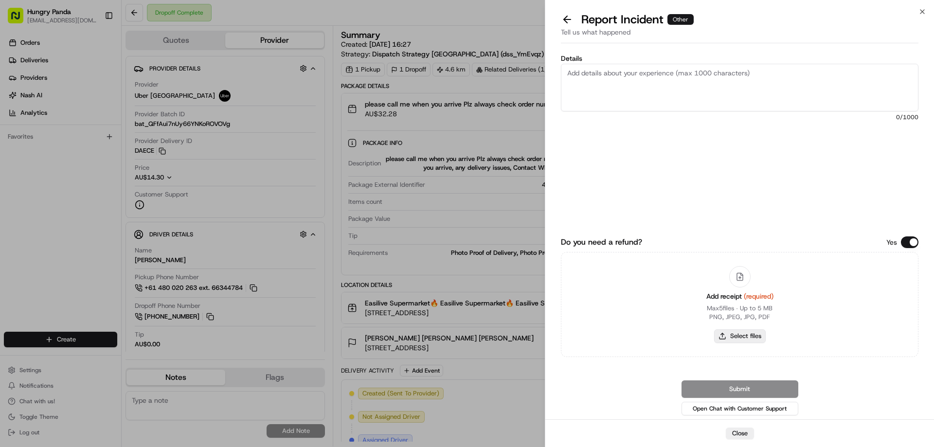
click at [733, 334] on button "Select files" at bounding box center [740, 336] width 52 height 14
type input "C:\fakepath\screenshot_2025-08-23_20-07-09.png"
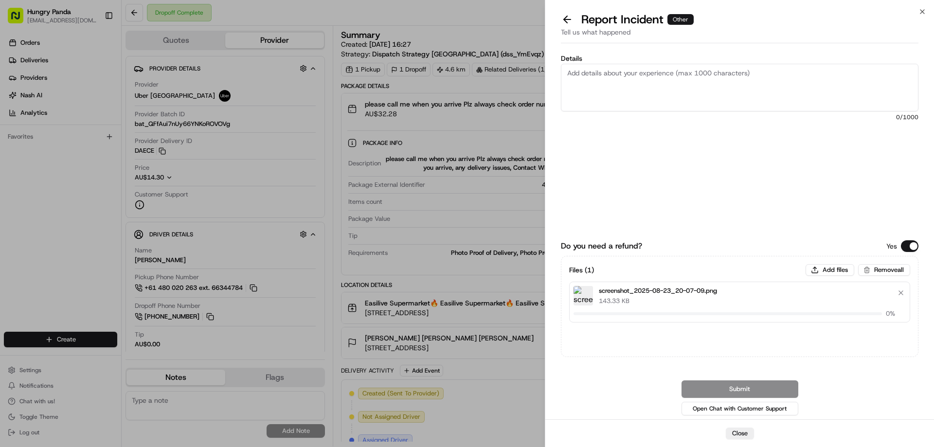
click at [608, 77] on textarea "Details" at bounding box center [739, 88] width 357 height 48
click at [646, 101] on textarea "Details" at bounding box center [739, 88] width 357 height 48
paste textarea "The customer reported that he did not receive the meal, the delivery photo take…"
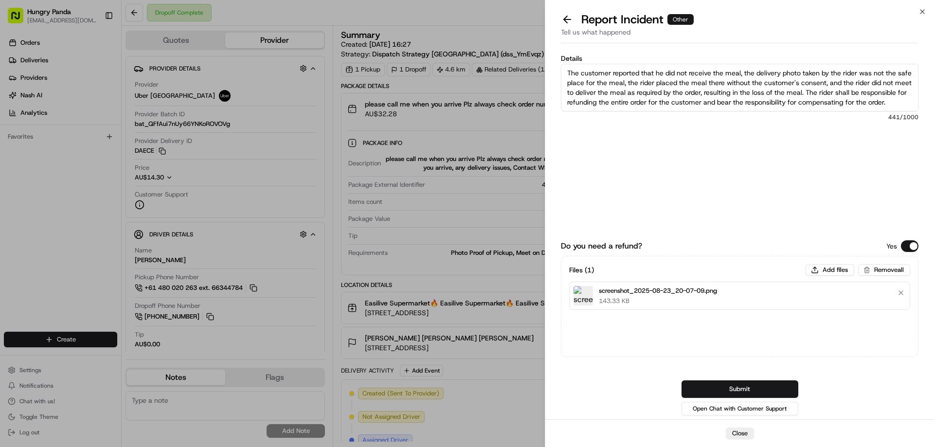
scroll to position [5, 0]
type textarea "The customer reported that he did not receive the meal, the delivery photo take…"
click at [727, 389] on button "Submit" at bounding box center [739, 389] width 117 height 18
